Goal: Task Accomplishment & Management: Use online tool/utility

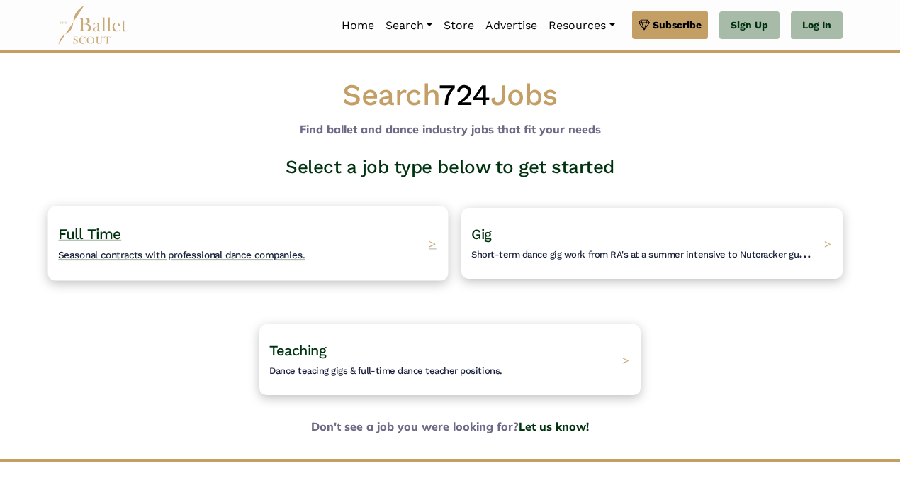
scroll to position [60, 0]
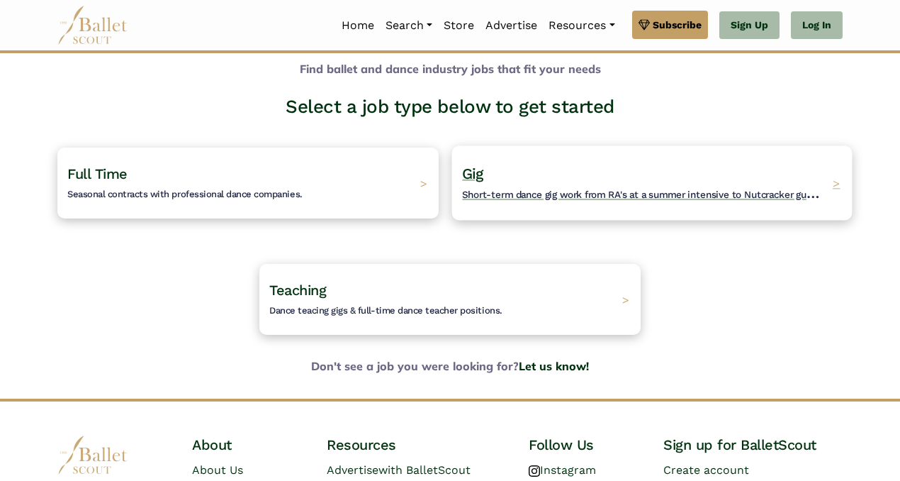
click at [815, 178] on h4 "Gig Short-term dance gig work from RA's at a summer intensive to Nutcracker gue…" at bounding box center [643, 183] width 363 height 39
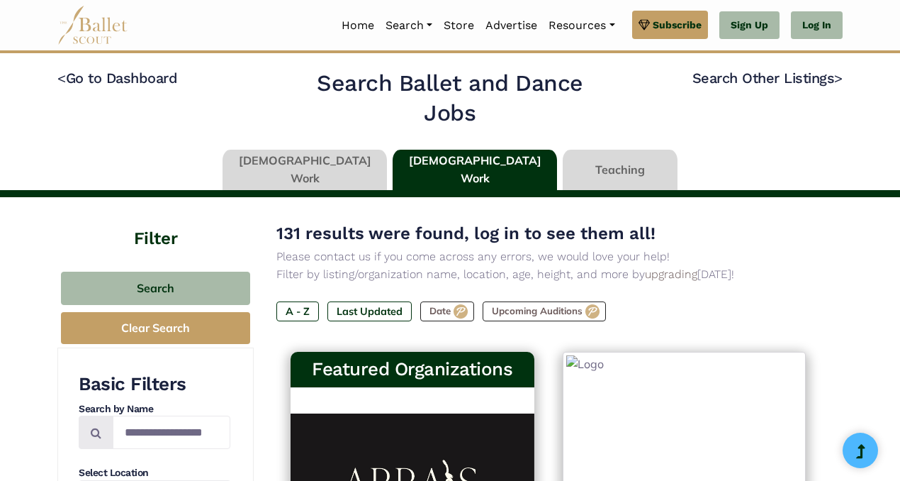
type input "******"
type input "*****"
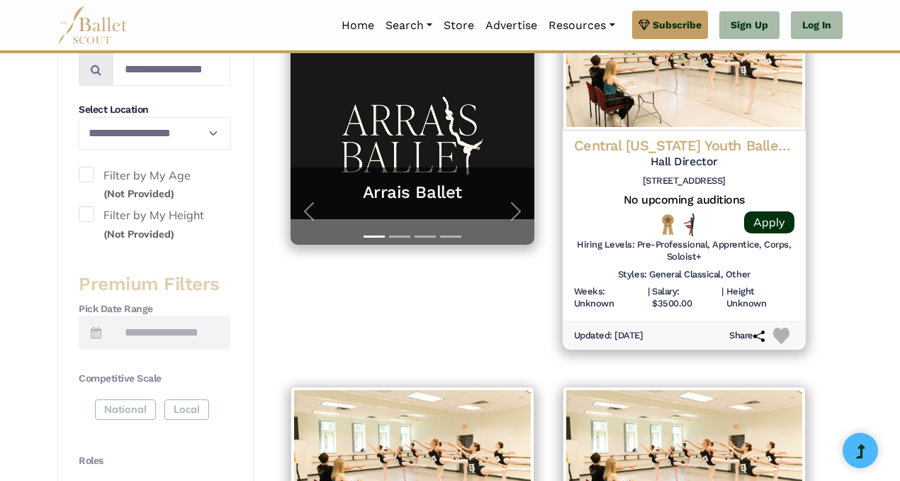
scroll to position [362, 0]
click at [841, 18] on link "Log In" at bounding box center [817, 25] width 52 height 28
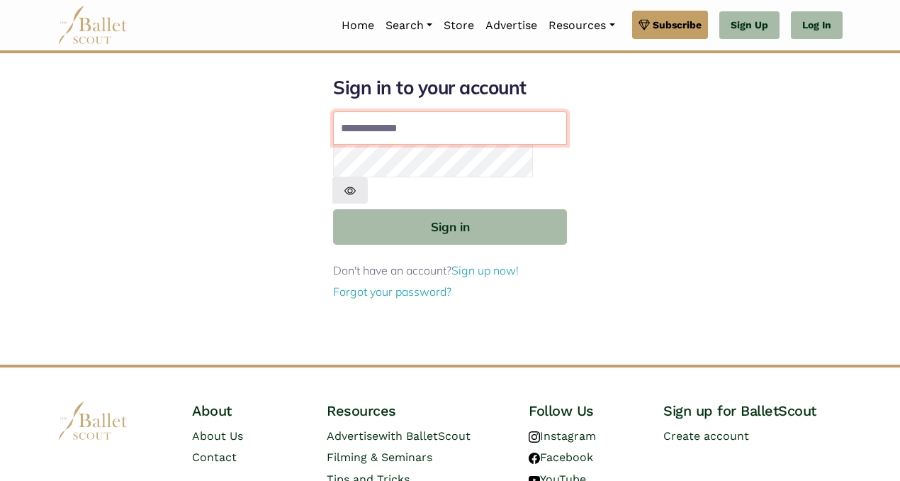
type input "**********"
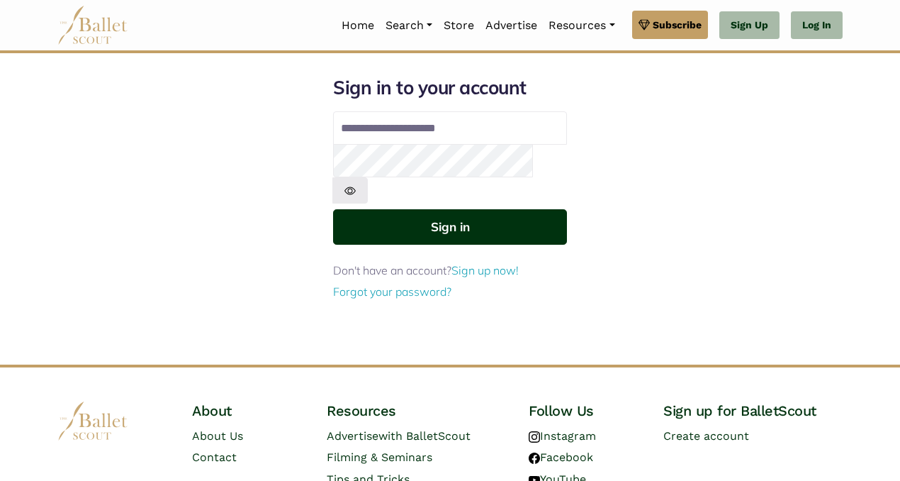
click at [434, 209] on button "Sign in" at bounding box center [450, 226] width 234 height 35
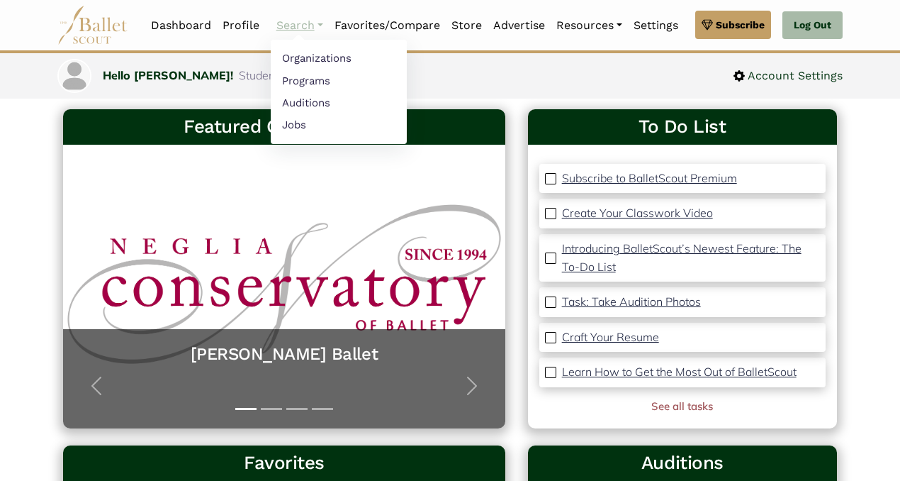
scroll to position [72, 0]
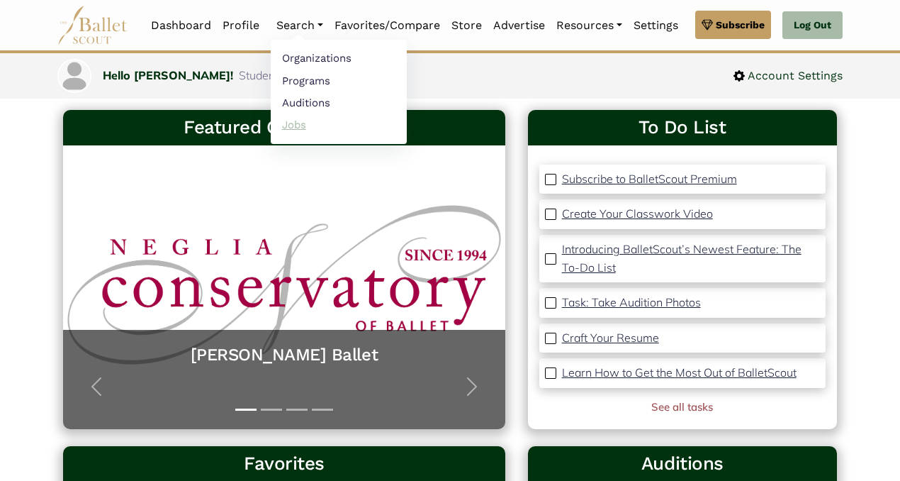
click at [300, 121] on link "Jobs" at bounding box center [339, 124] width 136 height 22
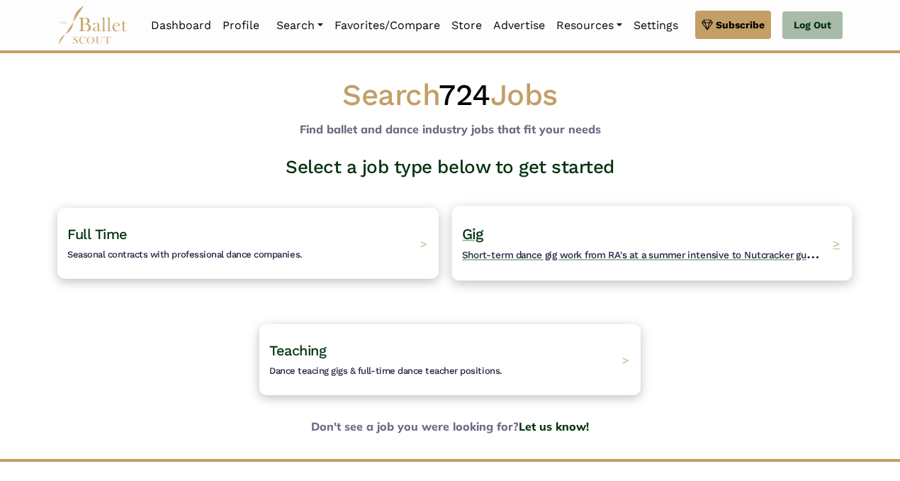
click at [608, 235] on h4 "Gig Short-term dance gig work from RA's at a summer intensive to Nutcracker gue…" at bounding box center [643, 243] width 363 height 39
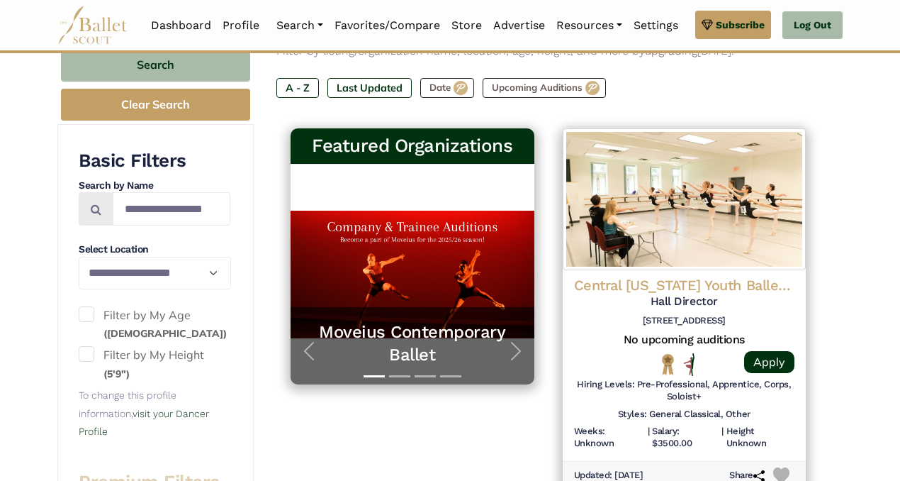
click at [86, 307] on span at bounding box center [87, 314] width 16 height 16
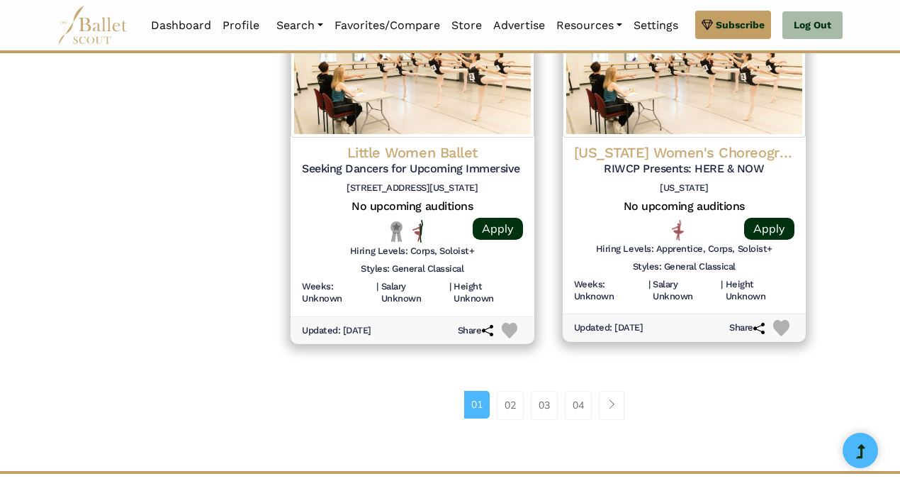
scroll to position [1926, 0]
click at [508, 390] on link "02" at bounding box center [510, 404] width 27 height 28
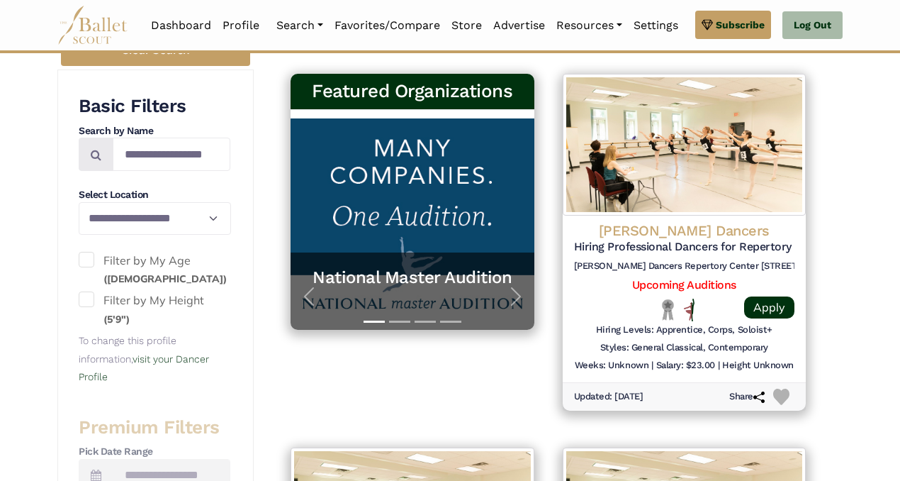
scroll to position [279, 0]
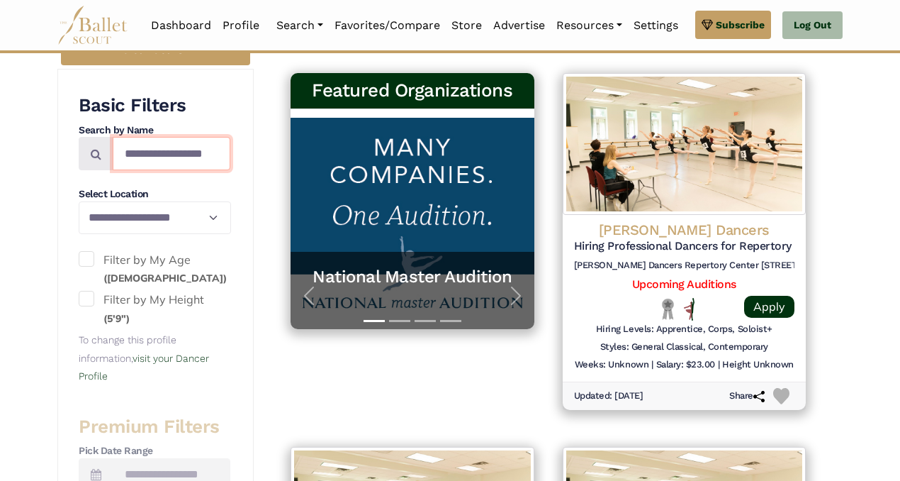
click at [128, 159] on input "Search by names..." at bounding box center [172, 153] width 118 height 33
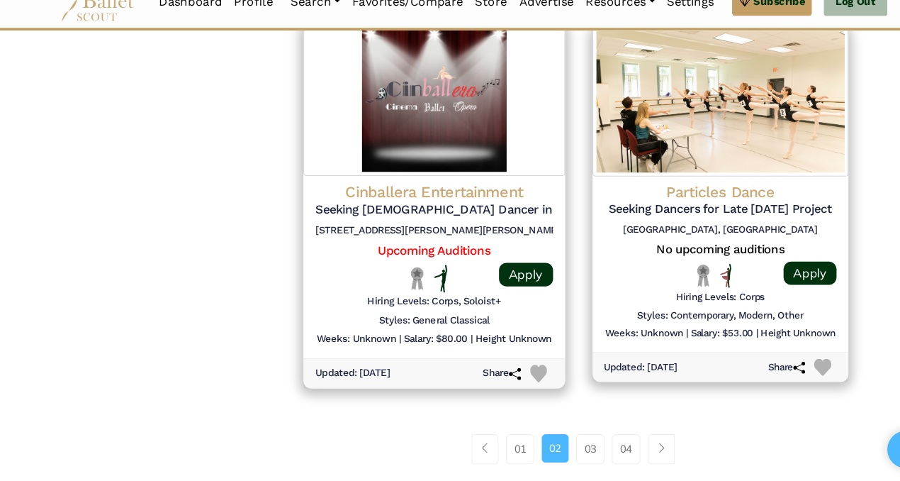
scroll to position [1838, 0]
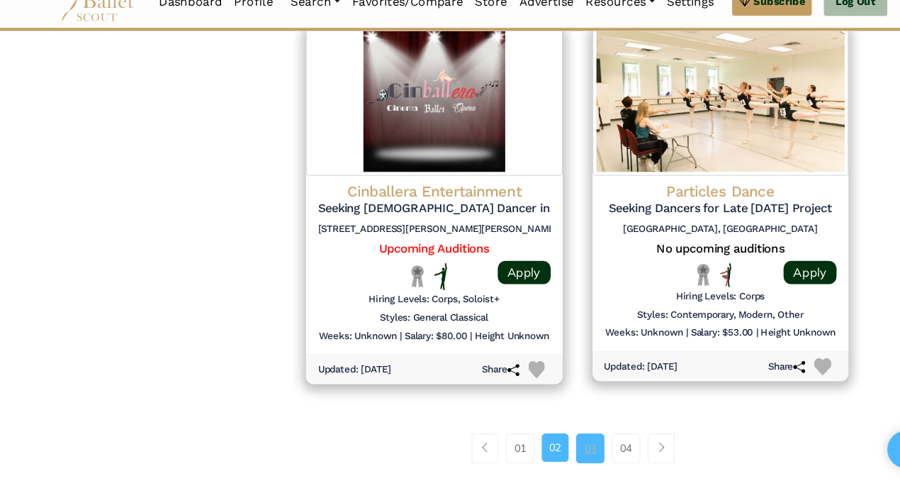
click at [552, 450] on link "03" at bounding box center [560, 449] width 27 height 28
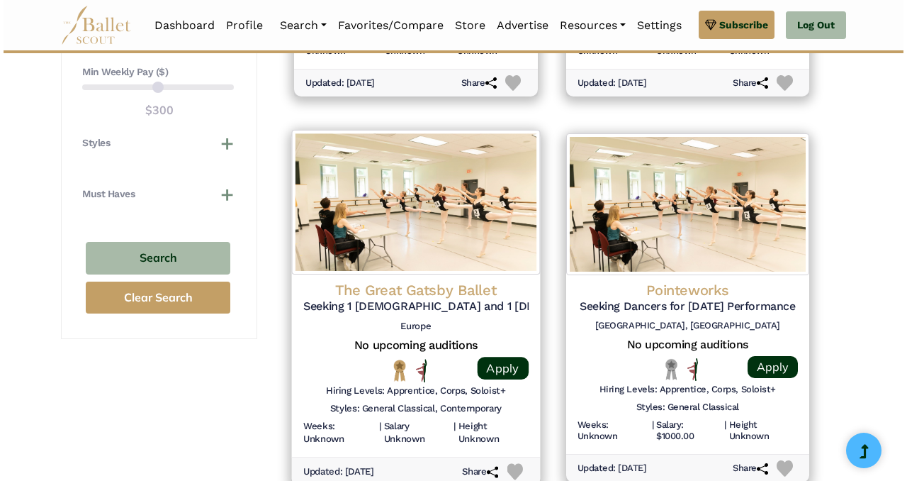
scroll to position [1359, 0]
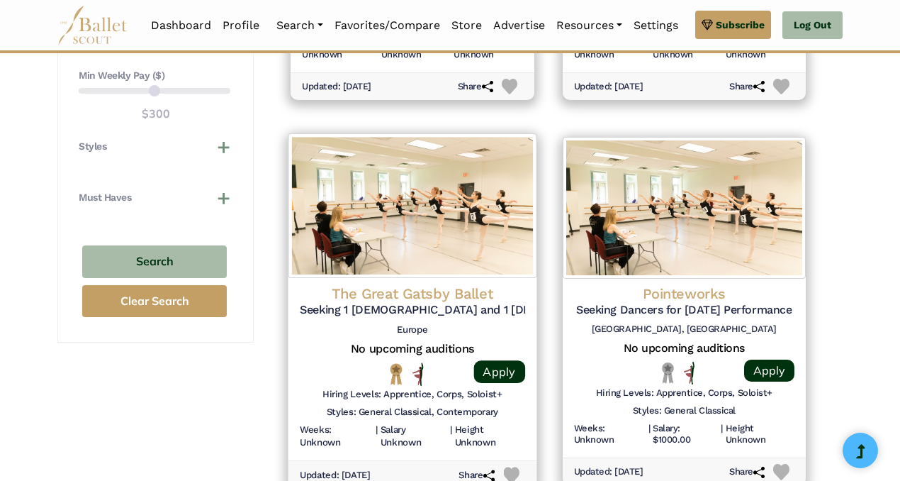
click at [403, 290] on h4 "The Great Gatsby Ballet" at bounding box center [412, 293] width 225 height 19
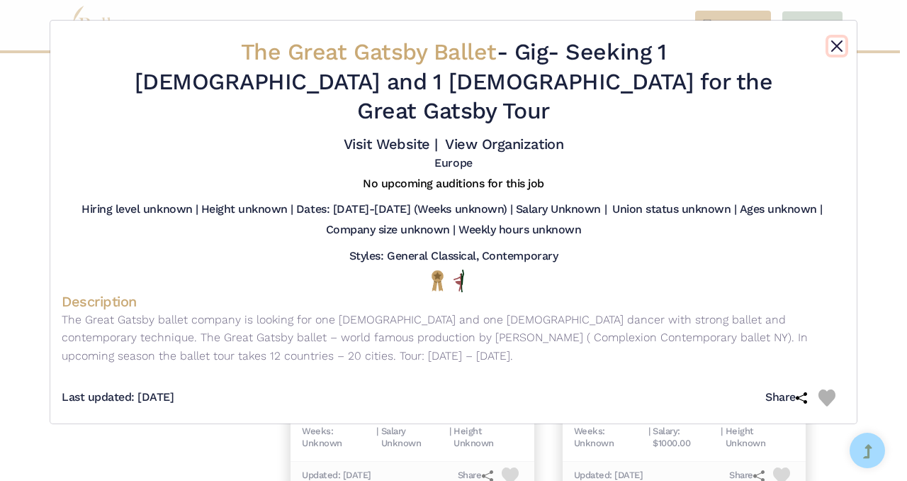
click at [842, 42] on button "Close" at bounding box center [837, 46] width 17 height 17
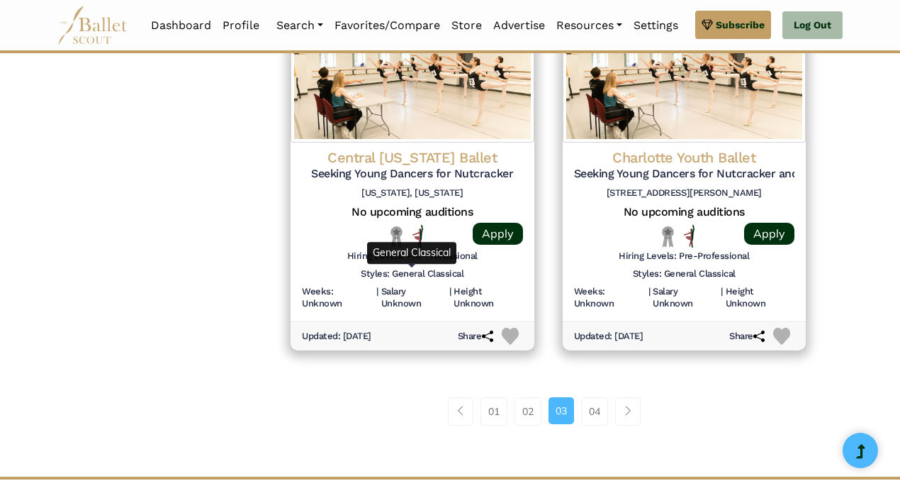
scroll to position [1884, 0]
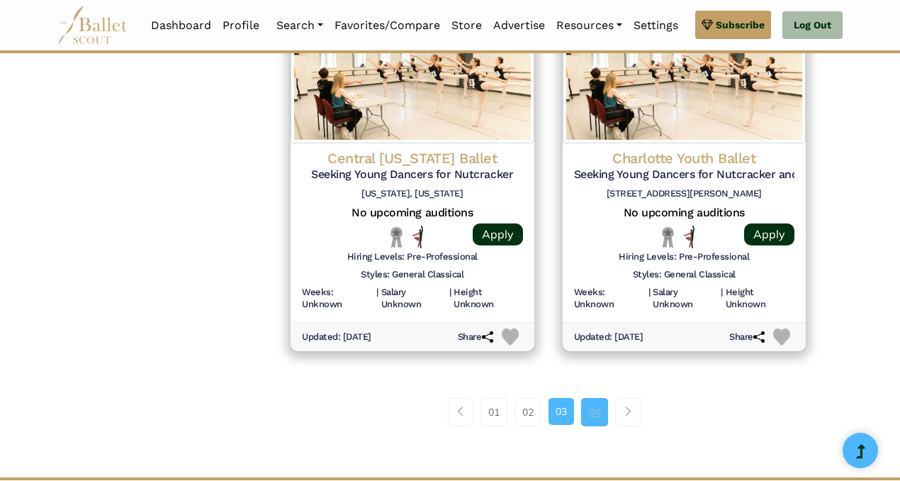
click at [589, 410] on link "04" at bounding box center [594, 412] width 27 height 28
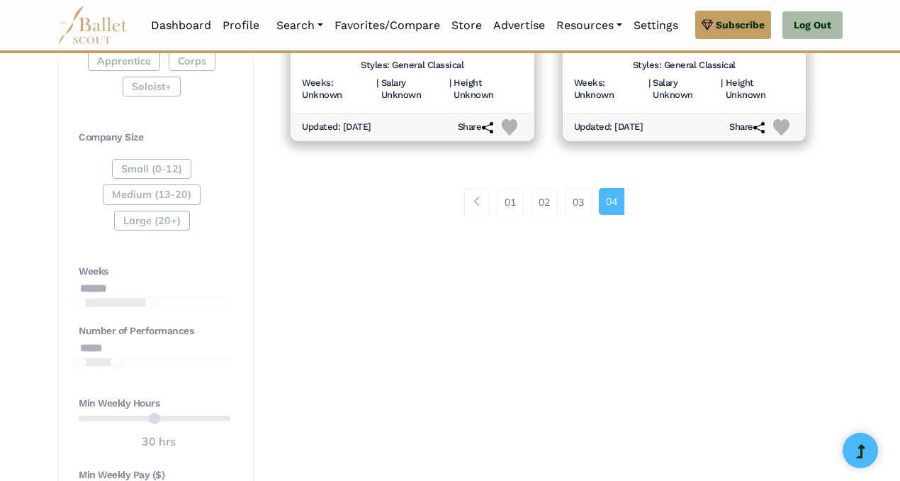
scroll to position [961, 0]
